Goal: Complete application form: Complete application form

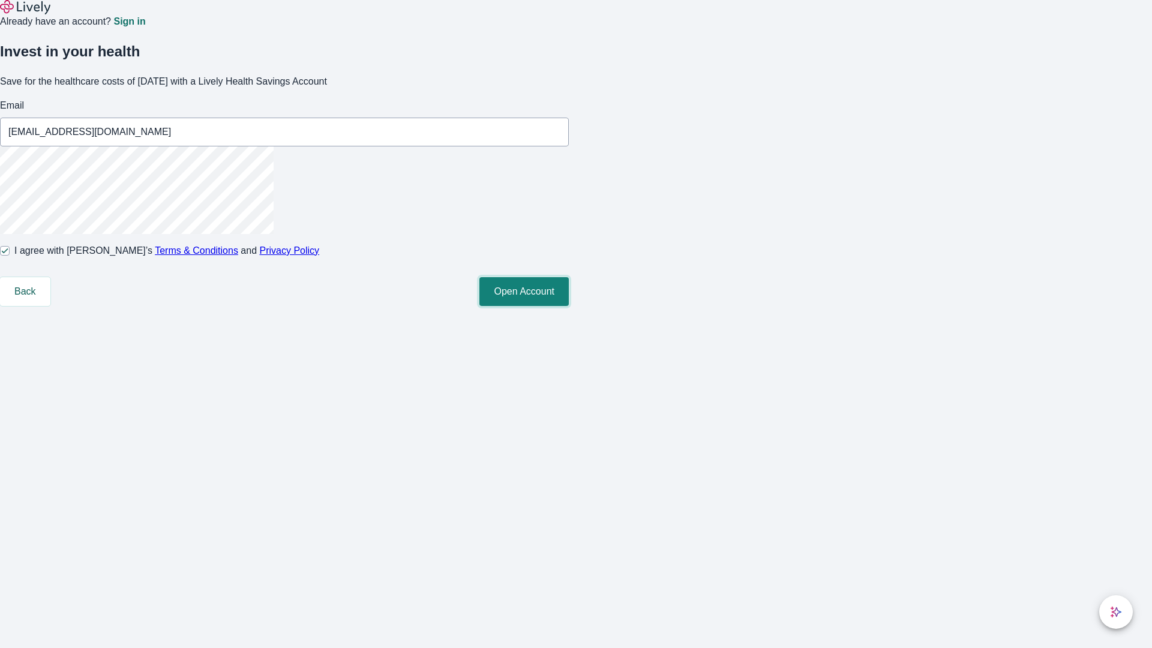
click at [569, 306] on button "Open Account" at bounding box center [523, 291] width 89 height 29
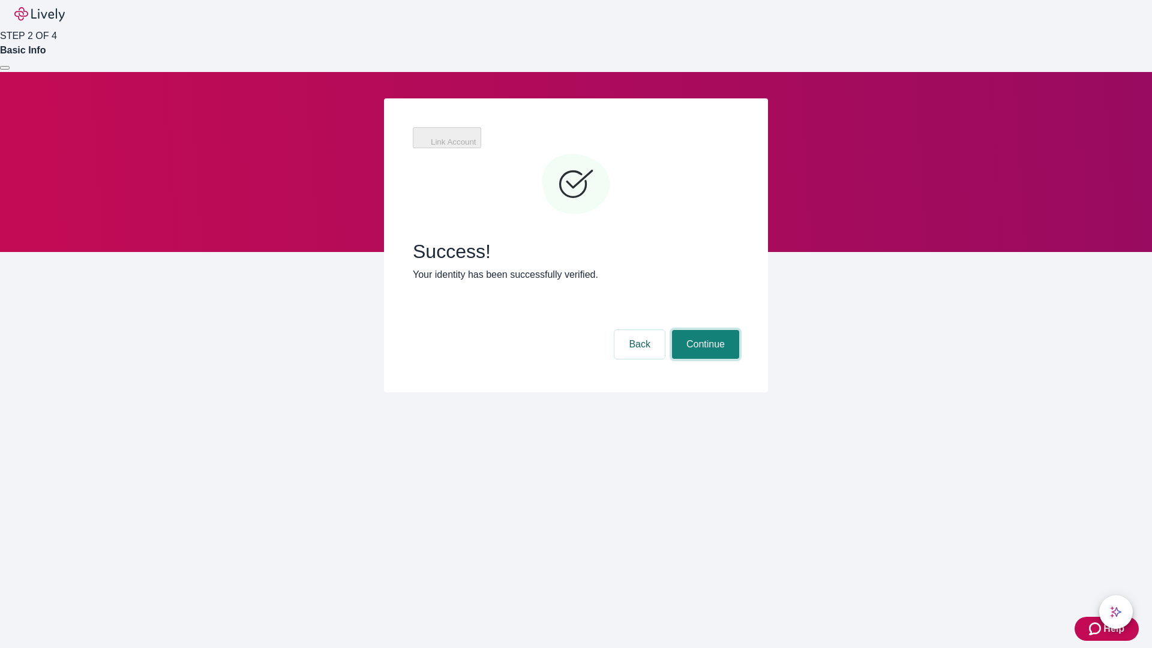
click at [704, 330] on button "Continue" at bounding box center [705, 344] width 67 height 29
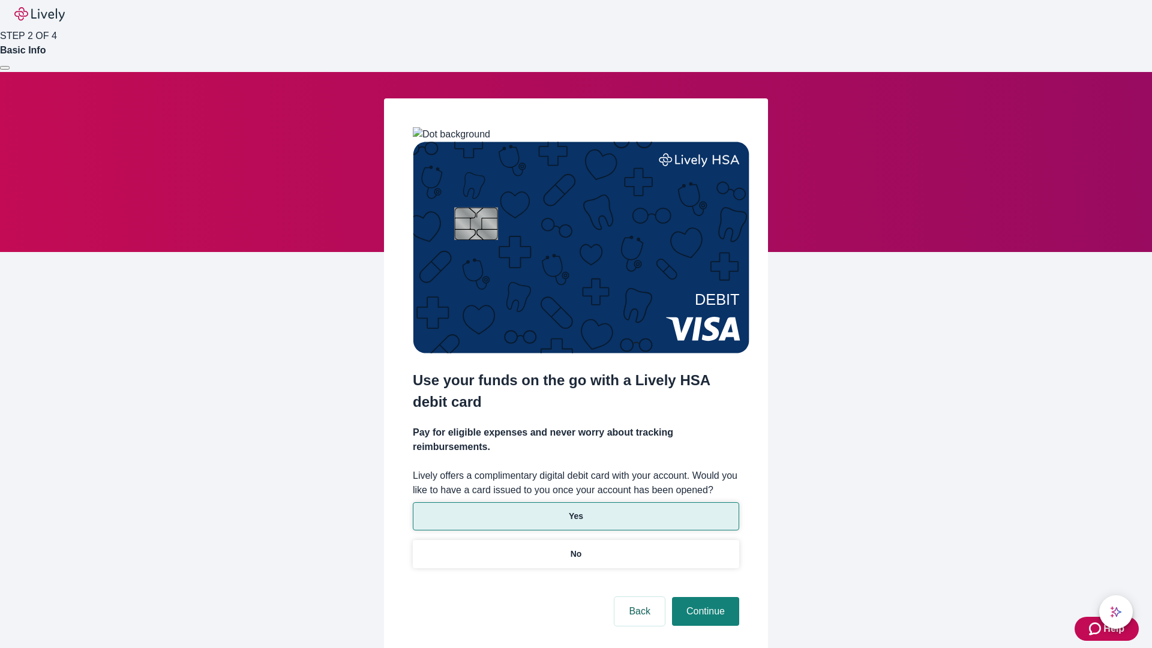
click at [576, 510] on p "Yes" at bounding box center [576, 516] width 14 height 13
click at [704, 597] on button "Continue" at bounding box center [705, 611] width 67 height 29
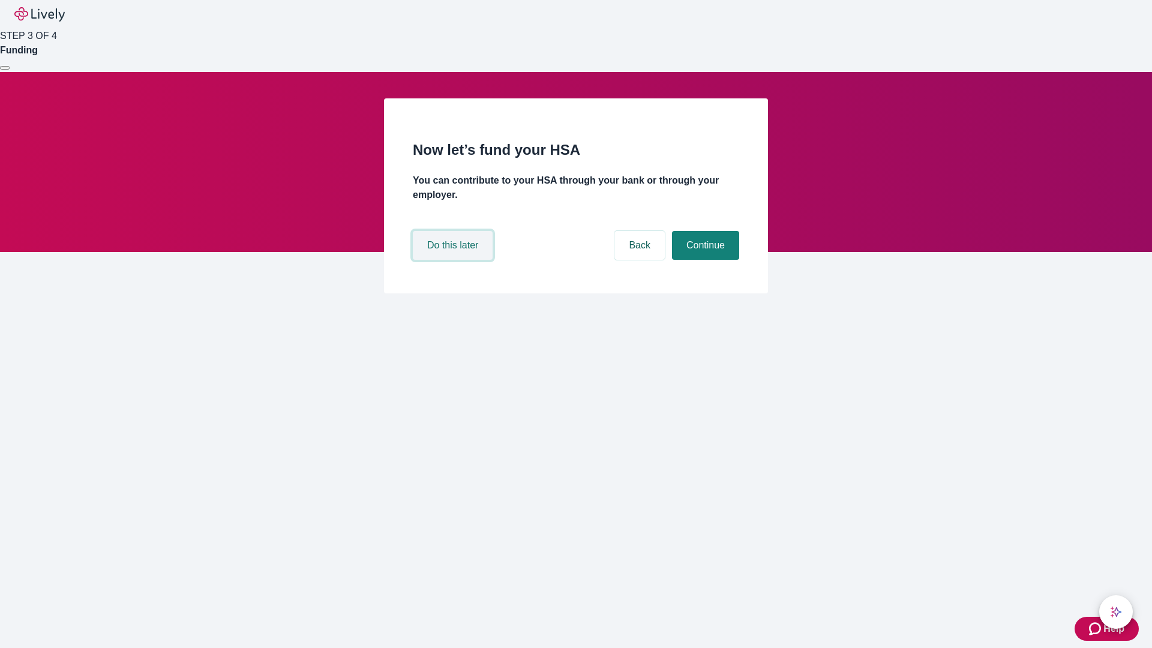
click at [454, 260] on button "Do this later" at bounding box center [453, 245] width 80 height 29
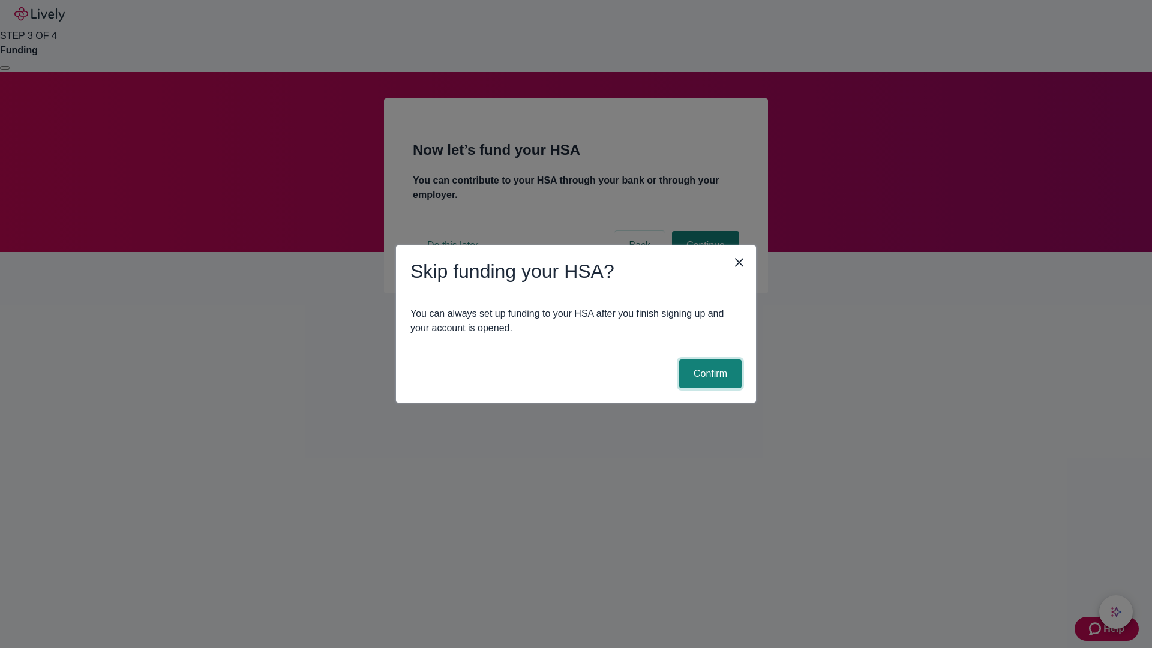
click at [709, 374] on button "Confirm" at bounding box center [710, 373] width 62 height 29
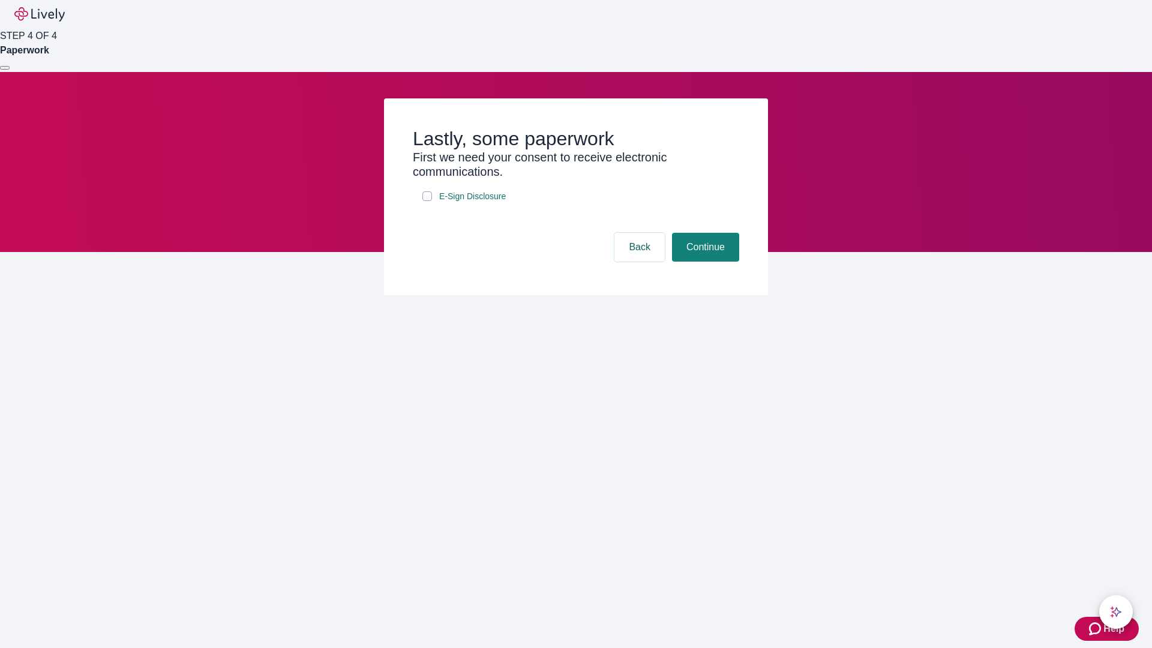
click at [427, 201] on input "E-Sign Disclosure" at bounding box center [427, 196] width 10 height 10
checkbox input "true"
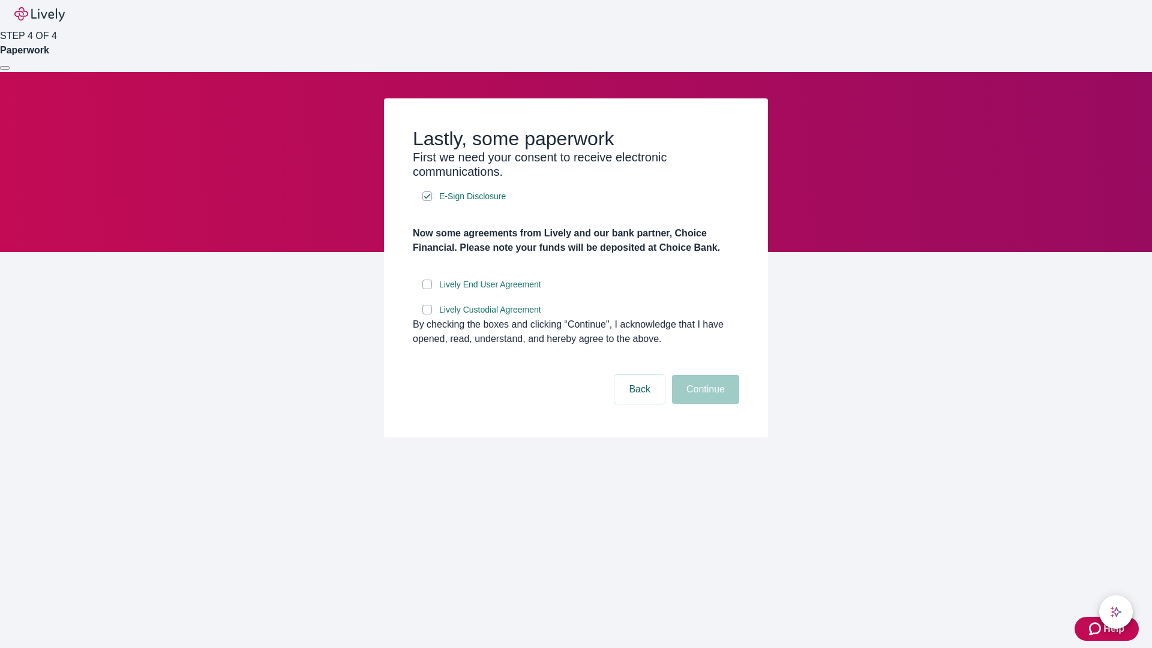
click at [427, 289] on input "Lively End User Agreement" at bounding box center [427, 285] width 10 height 10
checkbox input "true"
click at [427, 314] on input "Lively Custodial Agreement" at bounding box center [427, 310] width 10 height 10
checkbox input "true"
click at [704, 404] on button "Continue" at bounding box center [705, 389] width 67 height 29
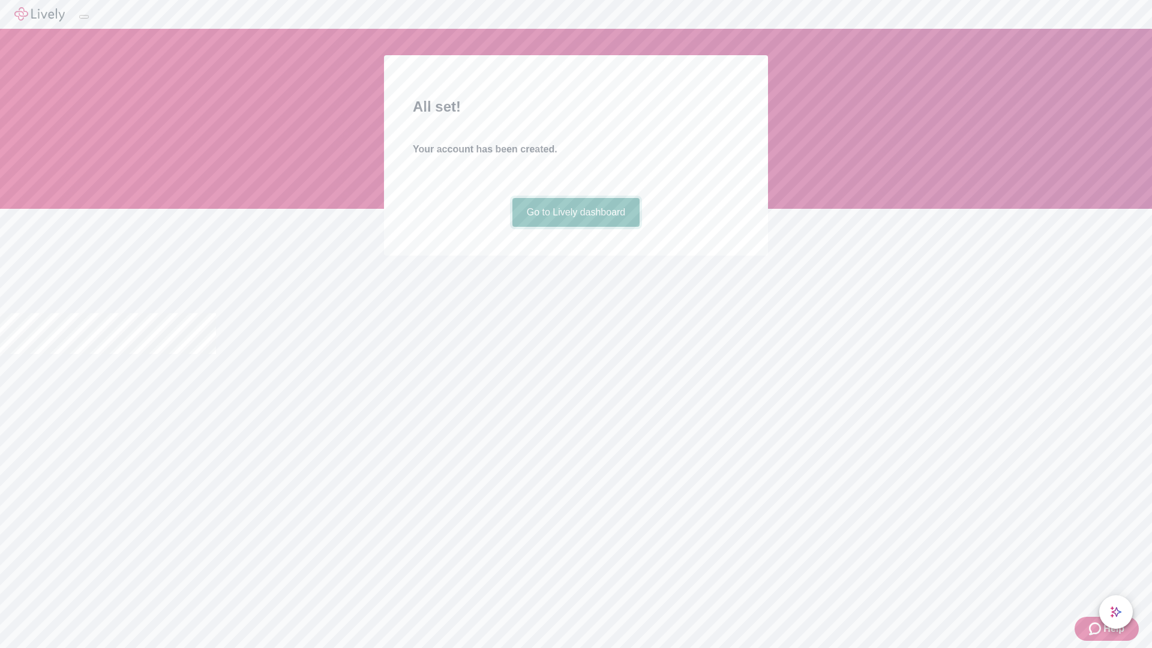
click at [576, 227] on link "Go to Lively dashboard" at bounding box center [577, 212] width 128 height 29
